Goal: Task Accomplishment & Management: Manage account settings

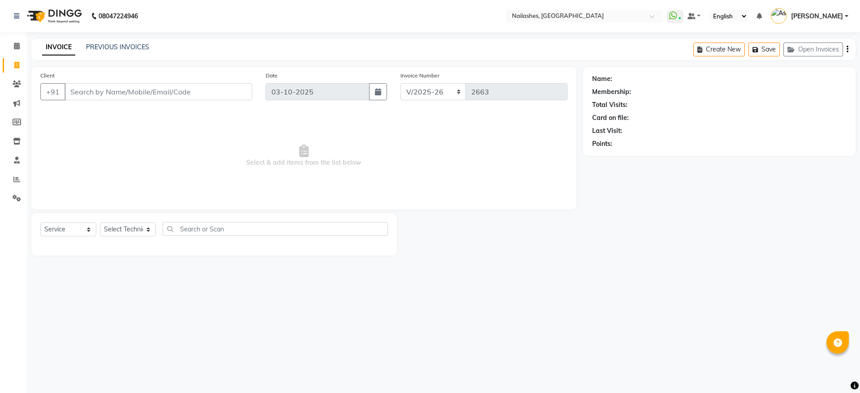
select select "3926"
select select "service"
click at [88, 138] on span "Select & add items from the list below" at bounding box center [303, 156] width 527 height 90
click at [116, 93] on input "Client" at bounding box center [159, 91] width 188 height 17
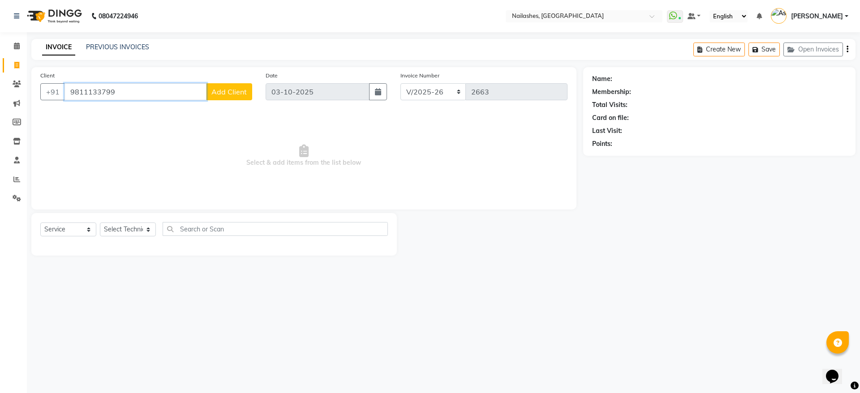
type input "9811133799"
click at [236, 96] on button "Add Client" at bounding box center [229, 91] width 46 height 17
select select "21"
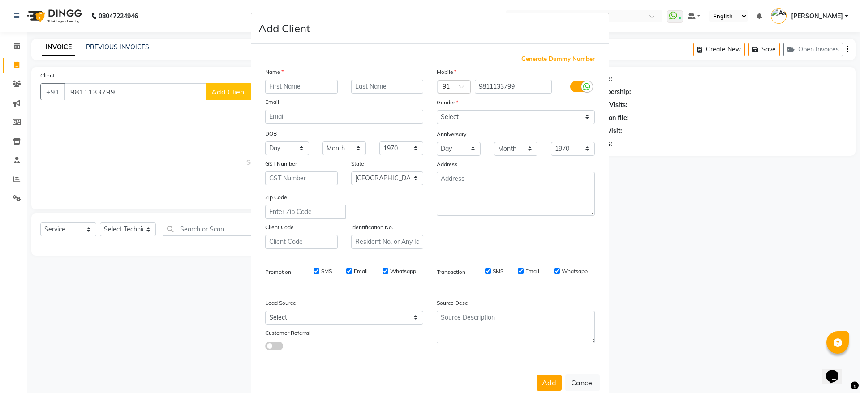
click at [319, 83] on input "text" at bounding box center [301, 87] width 73 height 14
type input "[PERSON_NAME]"
click at [362, 86] on input "text" at bounding box center [387, 87] width 73 height 14
type input "Shrivastava"
click at [467, 117] on select "Select [DEMOGRAPHIC_DATA] [DEMOGRAPHIC_DATA] Other Prefer Not To Say" at bounding box center [516, 117] width 158 height 14
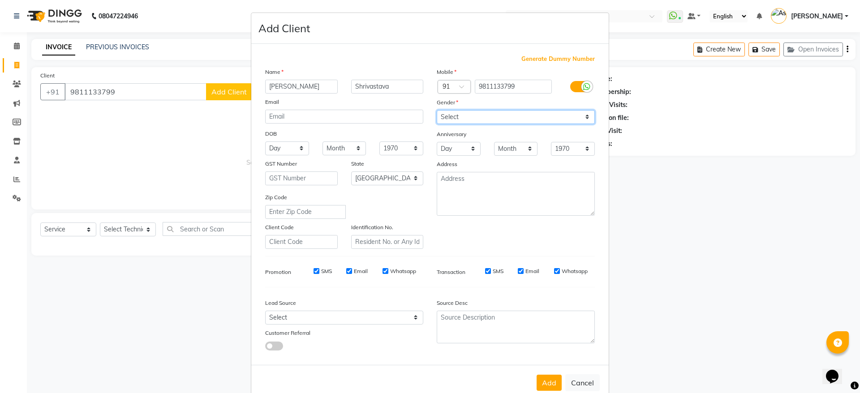
select select "[DEMOGRAPHIC_DATA]"
click at [437, 110] on select "Select [DEMOGRAPHIC_DATA] [DEMOGRAPHIC_DATA] Other Prefer Not To Say" at bounding box center [516, 117] width 158 height 14
click at [545, 378] on button "Add" at bounding box center [549, 383] width 25 height 16
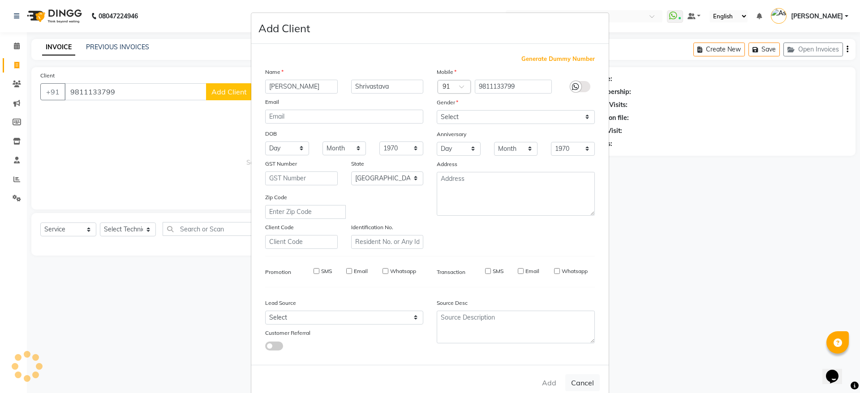
type input "98******99"
select select
select select "null"
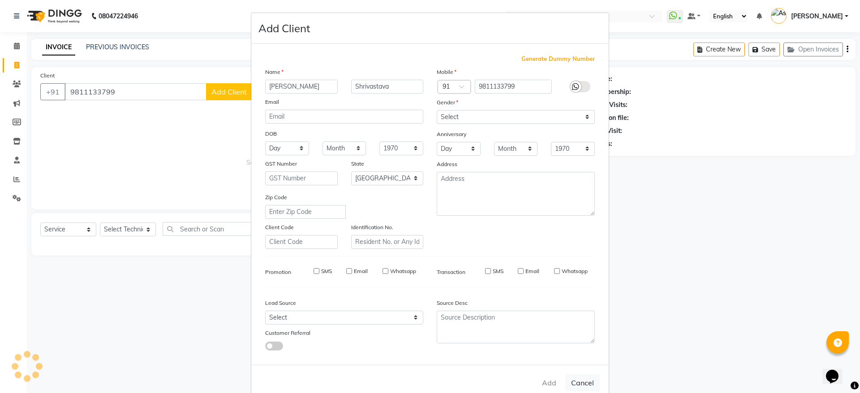
select select
checkbox input "false"
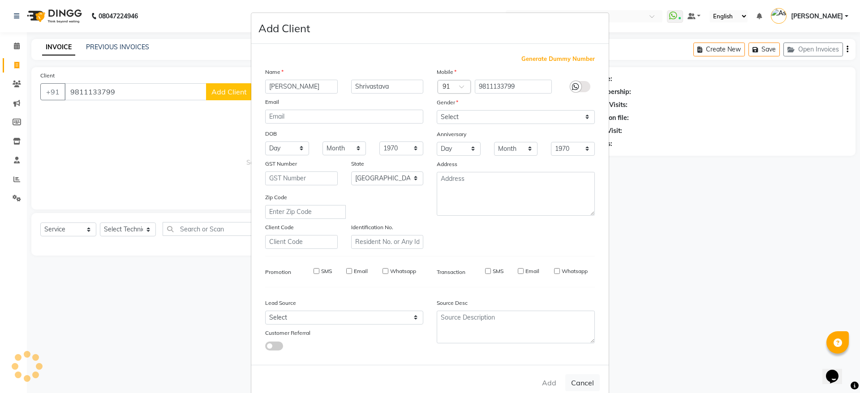
checkbox input "false"
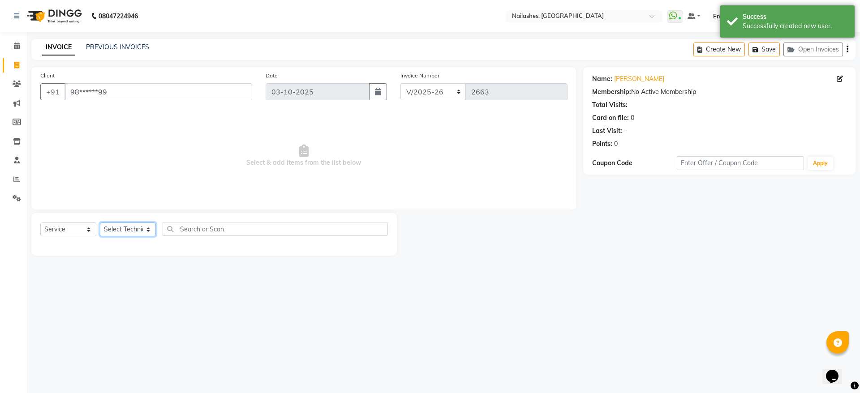
click at [130, 229] on select "Select Technician [PERSON_NAME] [PERSON_NAME] [PERSON_NAME] 2 [PERSON_NAME] MAN…" at bounding box center [128, 230] width 56 height 14
select select "38034"
click at [100, 223] on select "Select Technician [PERSON_NAME] [PERSON_NAME] [PERSON_NAME] 2 [PERSON_NAME] MAN…" at bounding box center [128, 230] width 56 height 14
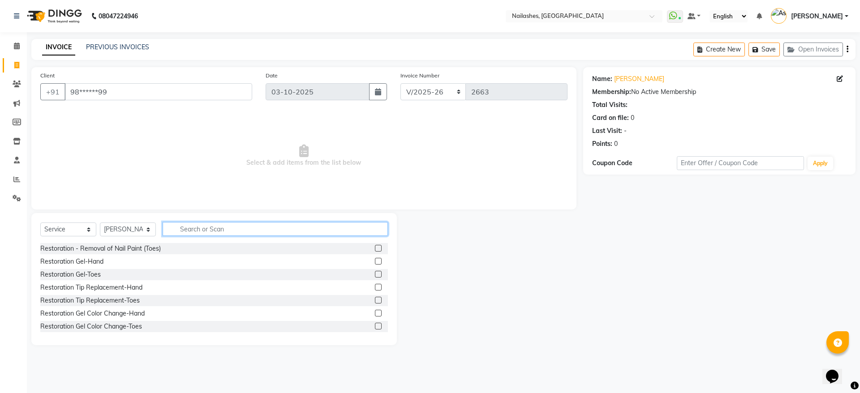
click at [263, 228] on input "text" at bounding box center [275, 229] width 225 height 14
type input "gel"
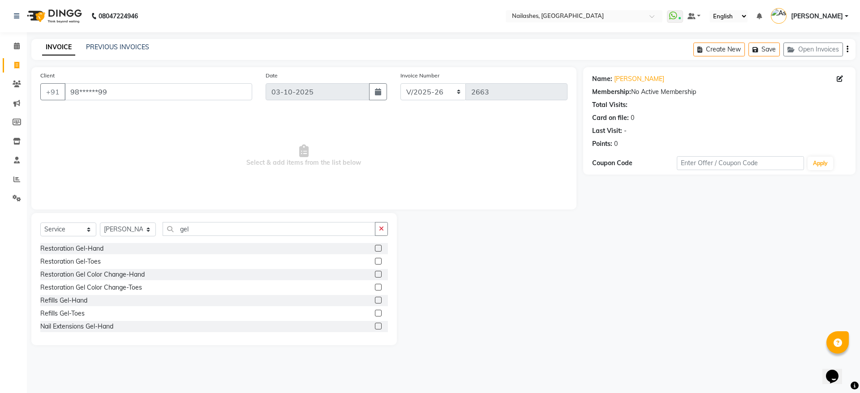
click at [375, 327] on label at bounding box center [378, 326] width 7 height 7
click at [375, 327] on input "checkbox" at bounding box center [378, 327] width 6 height 6
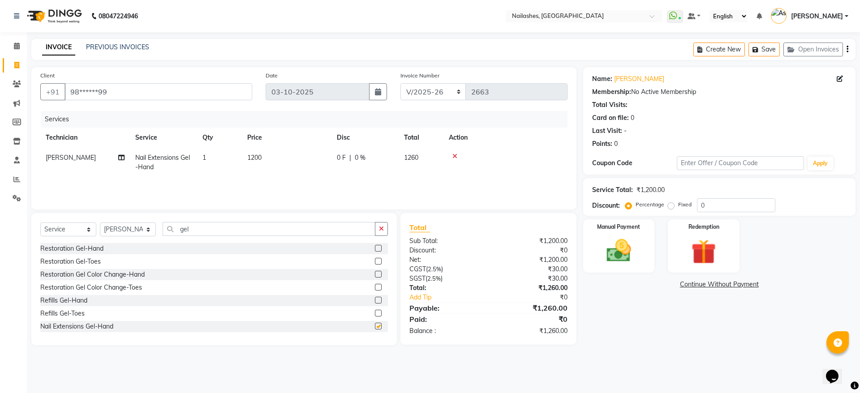
checkbox input "false"
click at [223, 224] on input "gel" at bounding box center [269, 229] width 213 height 14
type input "g"
click at [130, 226] on select "Select Technician [PERSON_NAME] [PERSON_NAME] [PERSON_NAME] 2 [PERSON_NAME] MAN…" at bounding box center [128, 230] width 56 height 14
select select "19580"
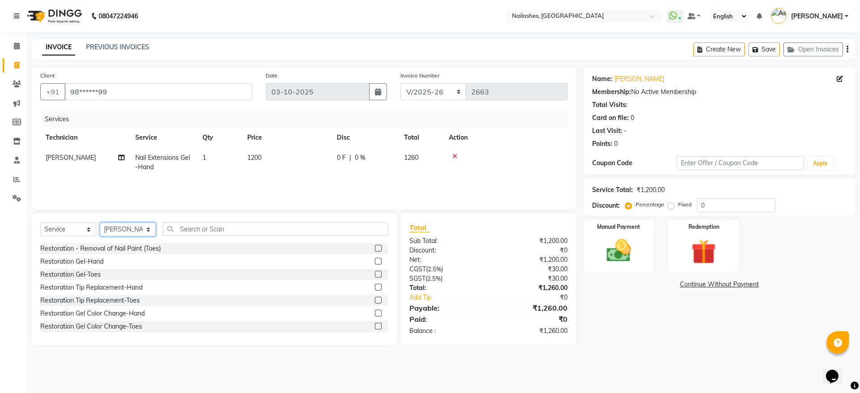
click at [100, 223] on select "Select Technician [PERSON_NAME] [PERSON_NAME] [PERSON_NAME] 2 [PERSON_NAME] MAN…" at bounding box center [128, 230] width 56 height 14
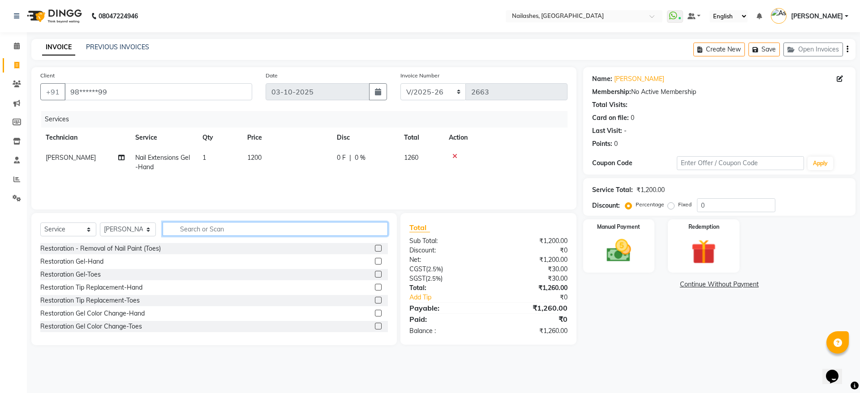
click at [203, 224] on input "text" at bounding box center [275, 229] width 225 height 14
type input "permane"
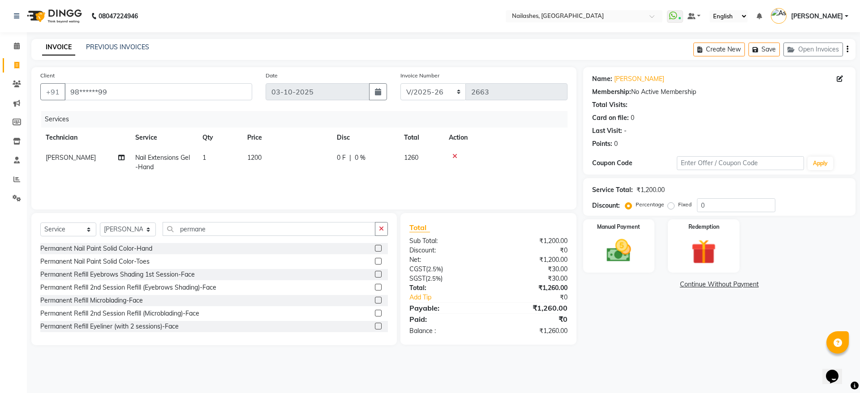
click at [375, 249] on label at bounding box center [378, 248] width 7 height 7
click at [375, 249] on input "checkbox" at bounding box center [378, 249] width 6 height 6
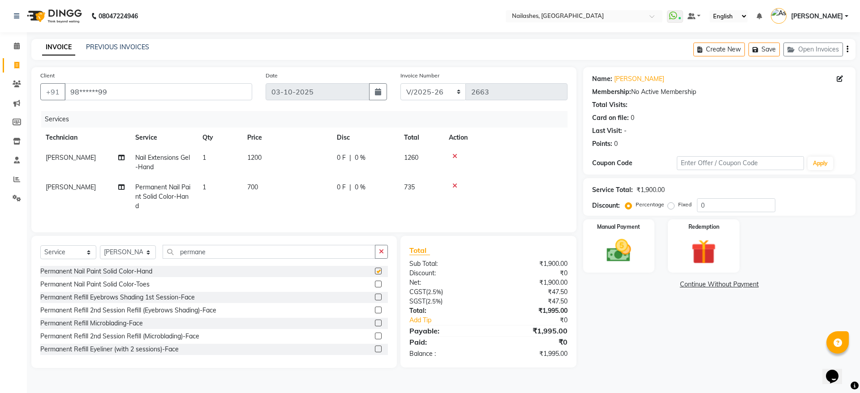
checkbox input "false"
click at [637, 256] on img at bounding box center [619, 251] width 42 height 30
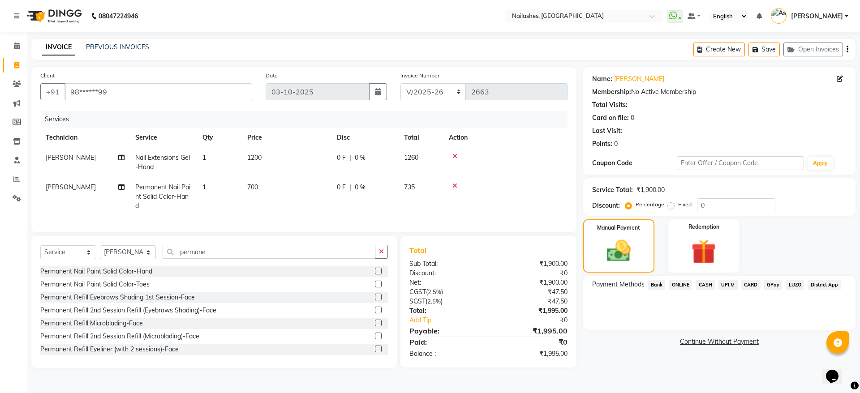
click at [744, 286] on span "CARD" at bounding box center [750, 285] width 19 height 10
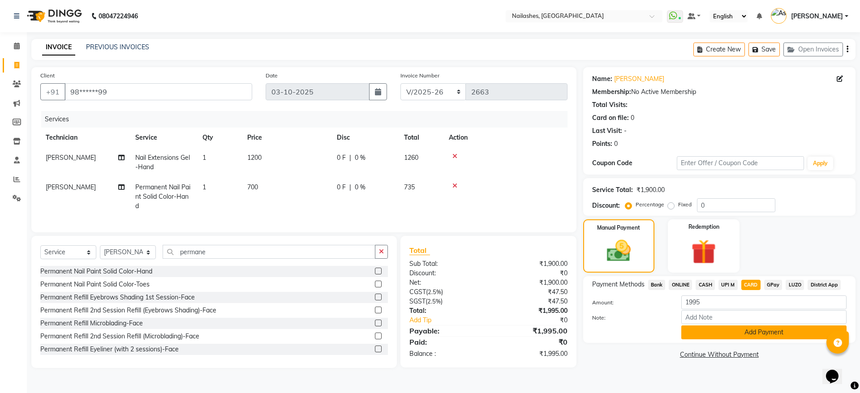
click at [751, 333] on button "Add Payment" at bounding box center [763, 333] width 165 height 14
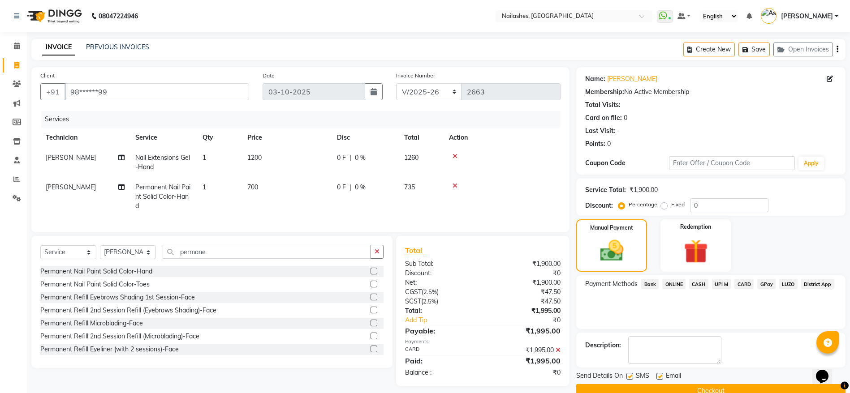
click at [722, 388] on button "Checkout" at bounding box center [710, 391] width 269 height 14
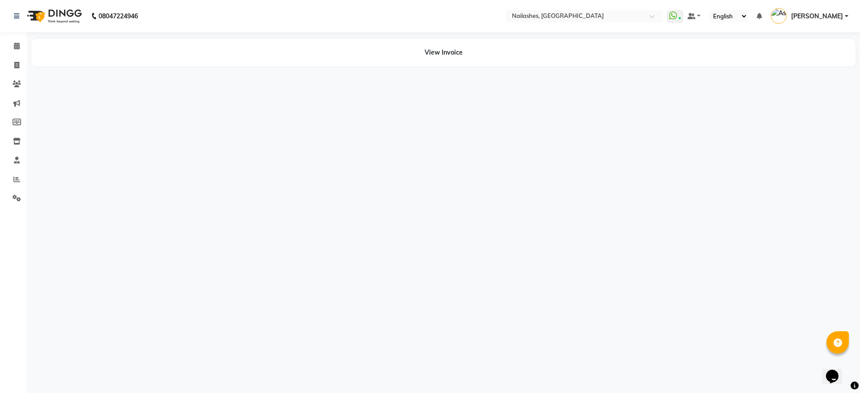
click at [722, 388] on div "08047224946 Select Location × [GEOGRAPHIC_DATA], [GEOGRAPHIC_DATA] WhatsApp Sta…" at bounding box center [430, 196] width 860 height 393
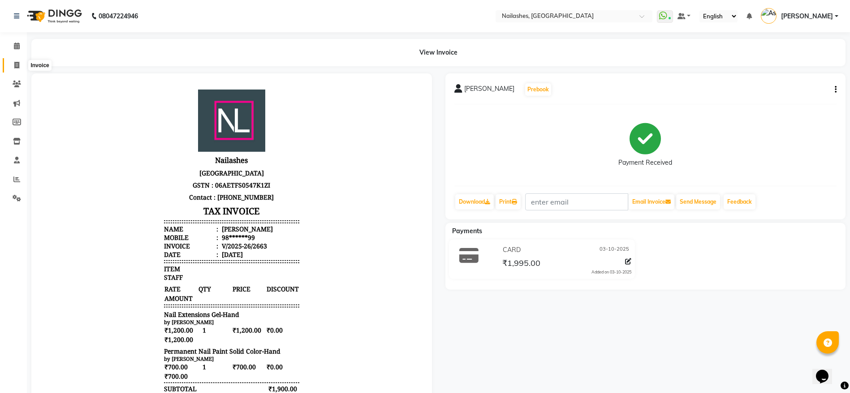
click at [18, 63] on icon at bounding box center [16, 65] width 5 height 7
select select "service"
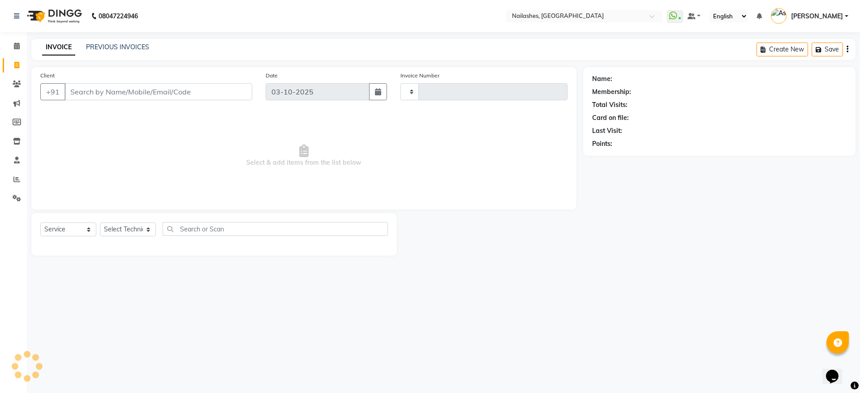
type input "2664"
select select "3926"
click at [114, 93] on input "Client" at bounding box center [159, 91] width 188 height 17
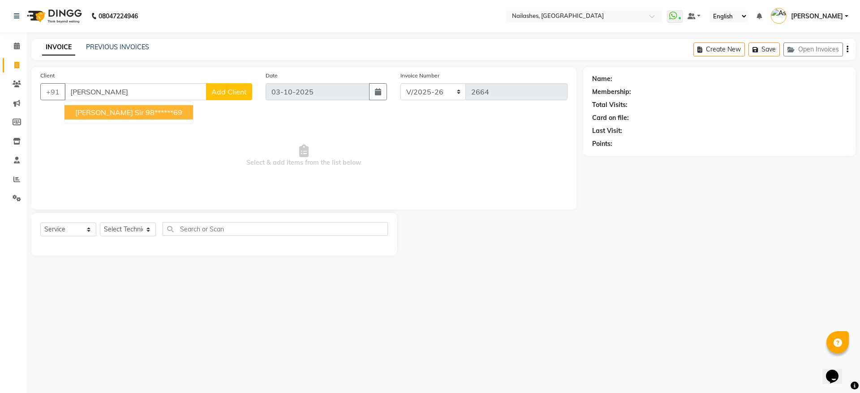
click at [146, 109] on ngb-highlight "98******69" at bounding box center [164, 112] width 37 height 9
type input "98******69"
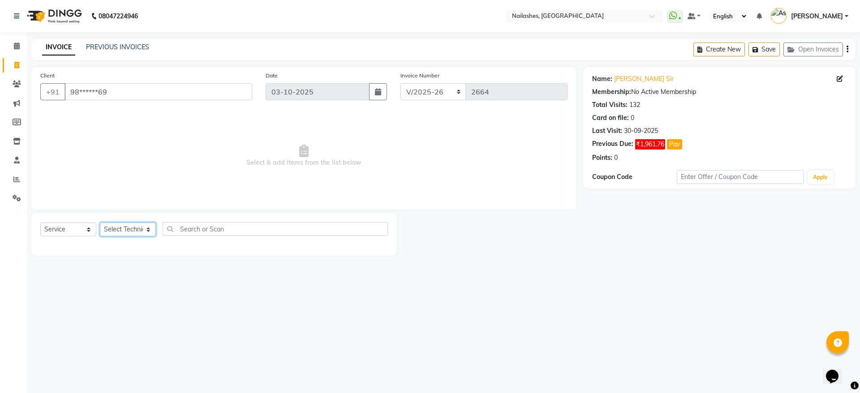
click at [142, 231] on select "Select Technician [PERSON_NAME] [PERSON_NAME] [PERSON_NAME] 2 [PERSON_NAME] MAN…" at bounding box center [128, 230] width 56 height 14
select select "90278"
click at [100, 223] on select "Select Technician [PERSON_NAME] [PERSON_NAME] [PERSON_NAME] 2 [PERSON_NAME] MAN…" at bounding box center [128, 230] width 56 height 14
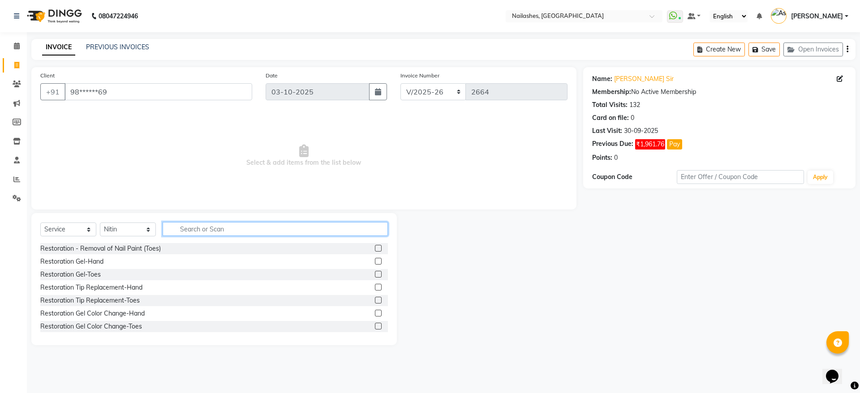
click at [195, 228] on input "text" at bounding box center [275, 229] width 225 height 14
type input "gel"
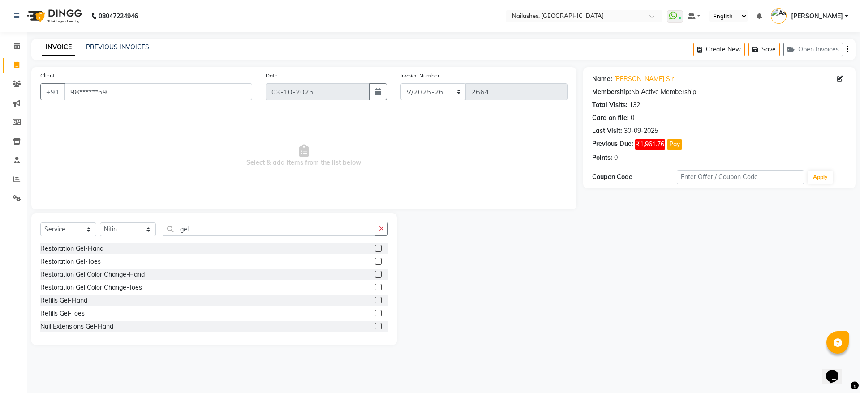
click at [375, 325] on label at bounding box center [378, 326] width 7 height 7
click at [375, 325] on input "checkbox" at bounding box center [378, 327] width 6 height 6
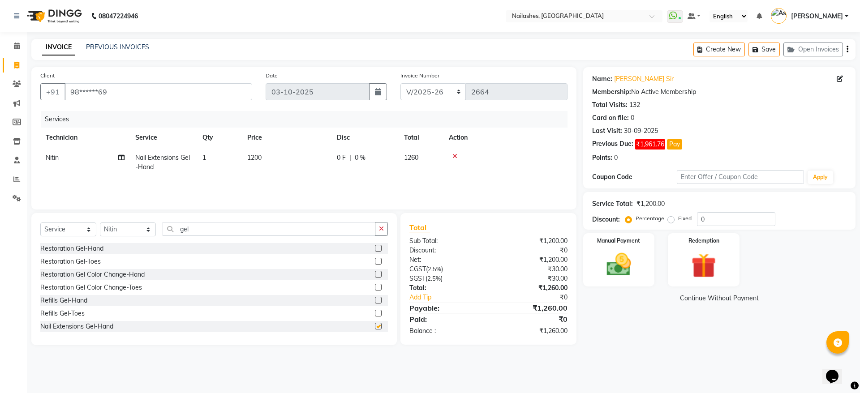
checkbox input "false"
click at [240, 230] on input "gel" at bounding box center [269, 229] width 213 height 14
type input "g"
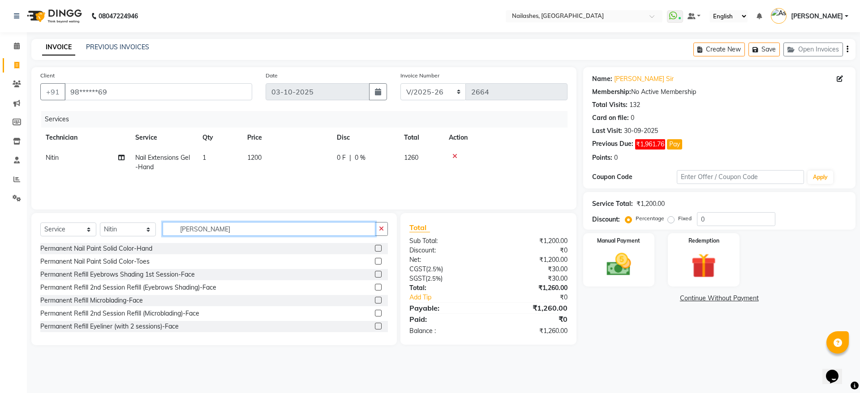
type input "[PERSON_NAME]"
click at [375, 249] on label at bounding box center [378, 248] width 7 height 7
click at [375, 249] on input "checkbox" at bounding box center [378, 249] width 6 height 6
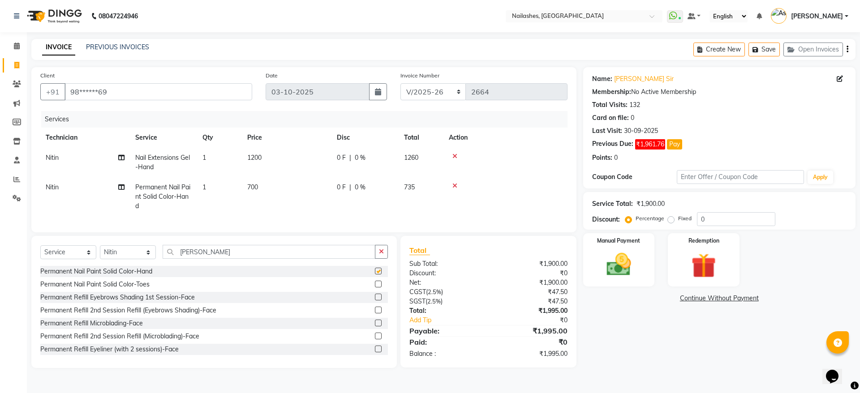
checkbox input "false"
click at [625, 259] on img at bounding box center [619, 265] width 42 height 30
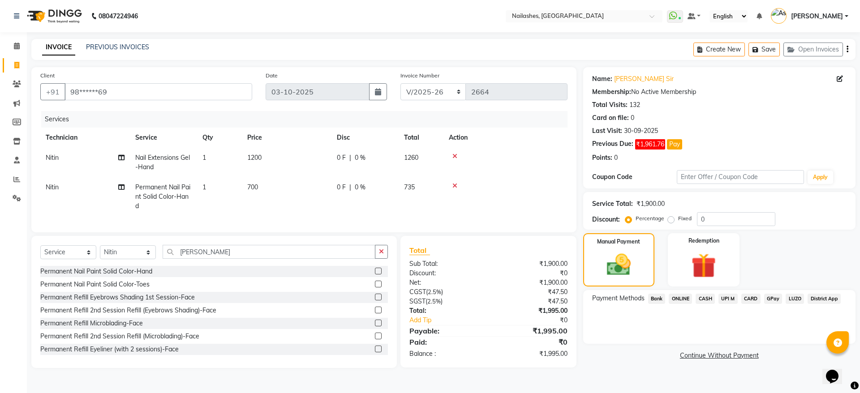
click at [685, 298] on span "ONLINE" at bounding box center [680, 299] width 23 height 10
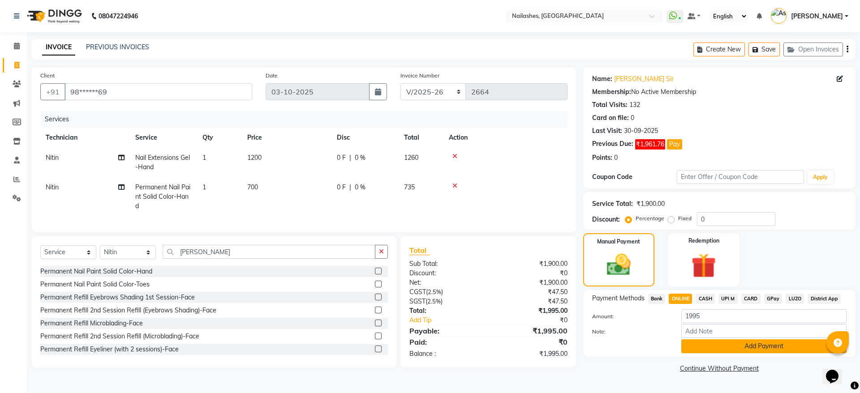
click at [733, 346] on button "Add Payment" at bounding box center [763, 347] width 165 height 14
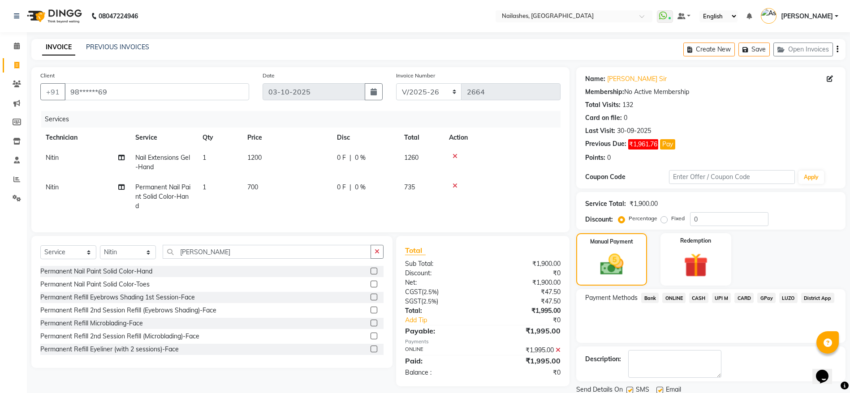
scroll to position [32, 0]
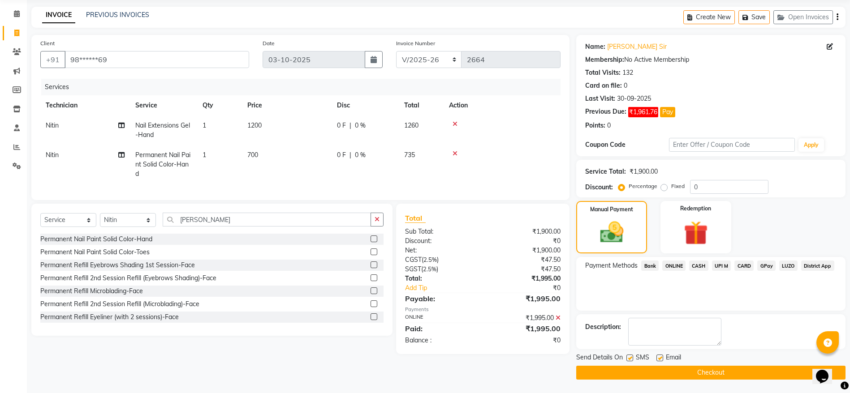
click at [732, 368] on button "Checkout" at bounding box center [710, 373] width 269 height 14
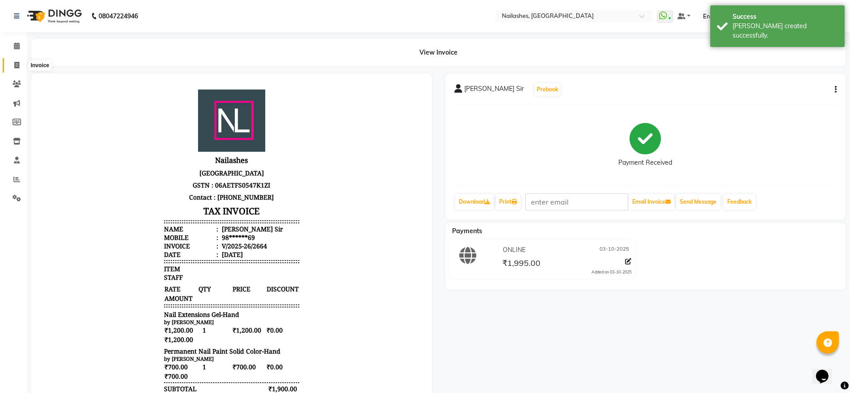
click at [12, 62] on span at bounding box center [17, 65] width 16 height 10
select select "3926"
select select "service"
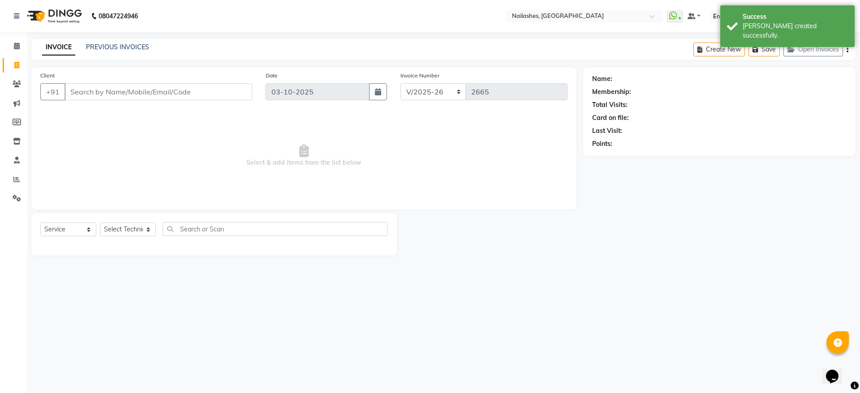
click at [98, 42] on div "INVOICE PREVIOUS INVOICES Create New Save Open Invoices" at bounding box center [443, 49] width 824 height 21
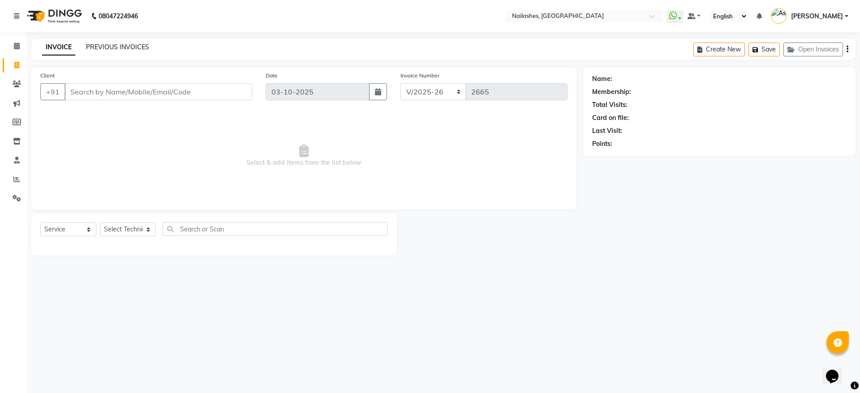
click at [104, 47] on link "PREVIOUS INVOICES" at bounding box center [117, 47] width 63 height 8
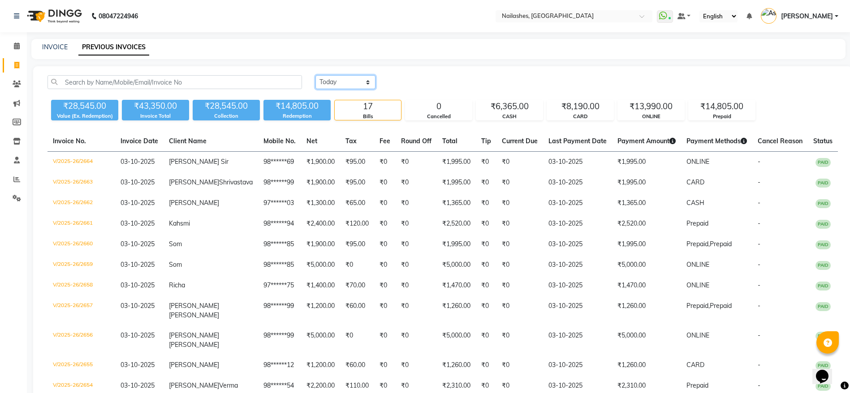
click at [336, 81] on select "[DATE] [DATE] Custom Range" at bounding box center [345, 82] width 60 height 14
select select "range"
click at [315, 75] on select "[DATE] [DATE] Custom Range" at bounding box center [345, 82] width 60 height 14
click at [409, 86] on input "03-10-2025" at bounding box center [418, 82] width 63 height 13
select select "10"
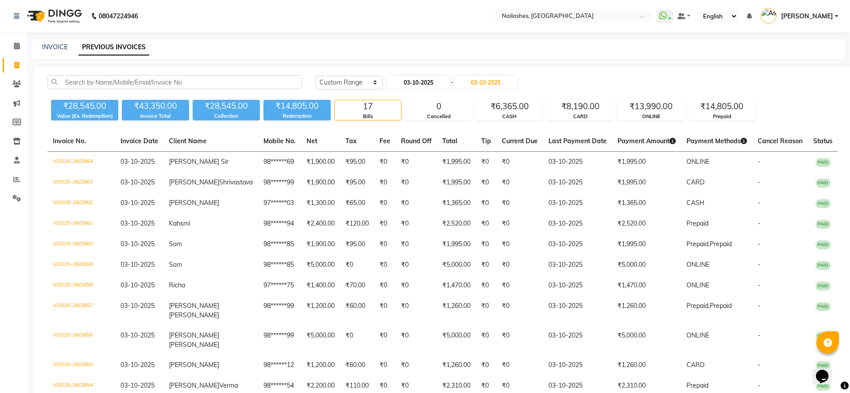
select select "2025"
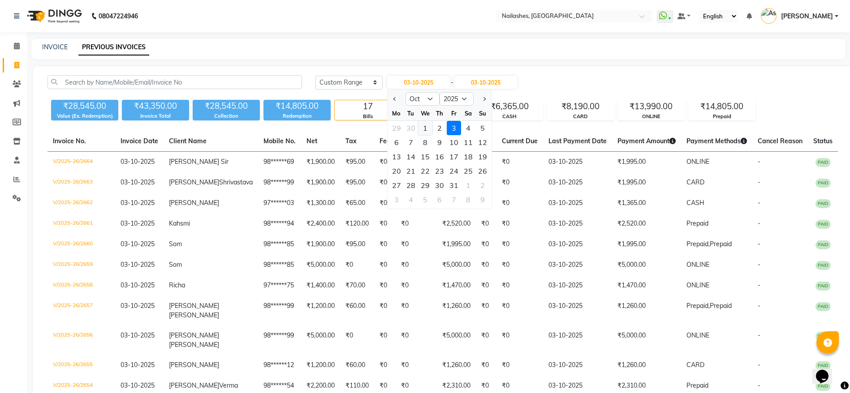
click at [427, 132] on div "1" at bounding box center [425, 128] width 14 height 14
type input "01-10-2025"
